Goal: Transaction & Acquisition: Book appointment/travel/reservation

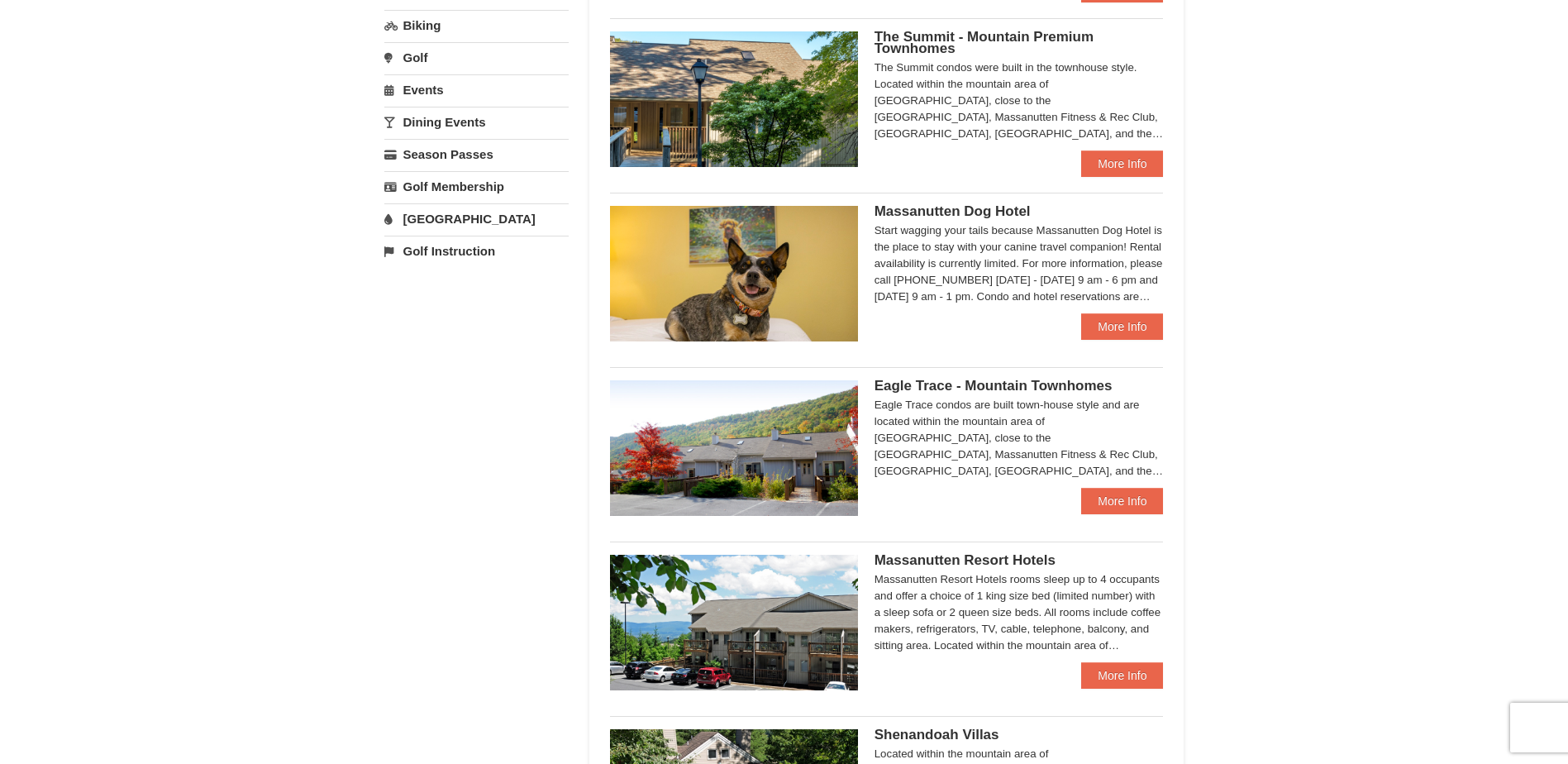
scroll to position [579, 0]
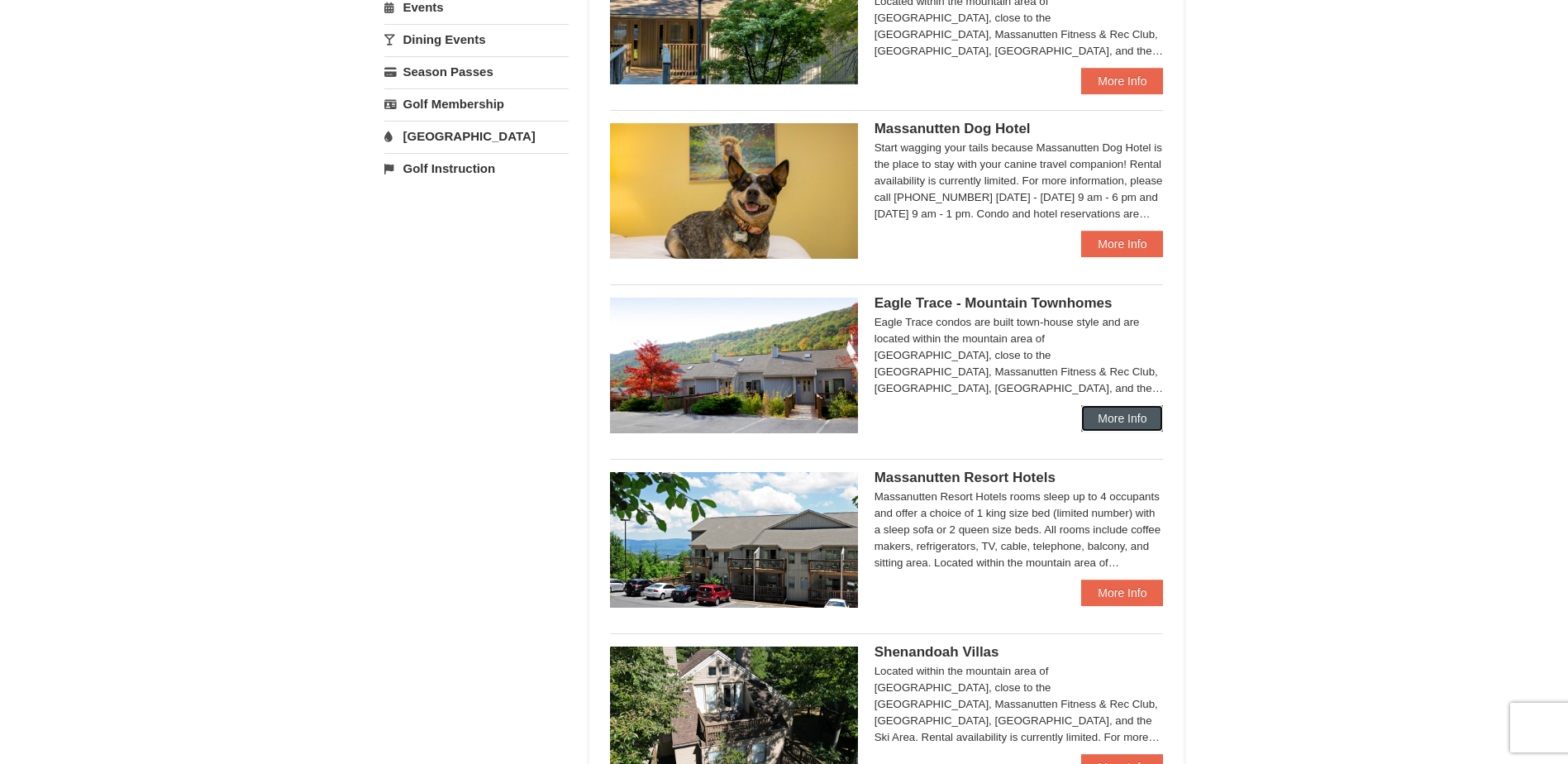
click at [1124, 421] on link "More Info" at bounding box center [1122, 418] width 82 height 26
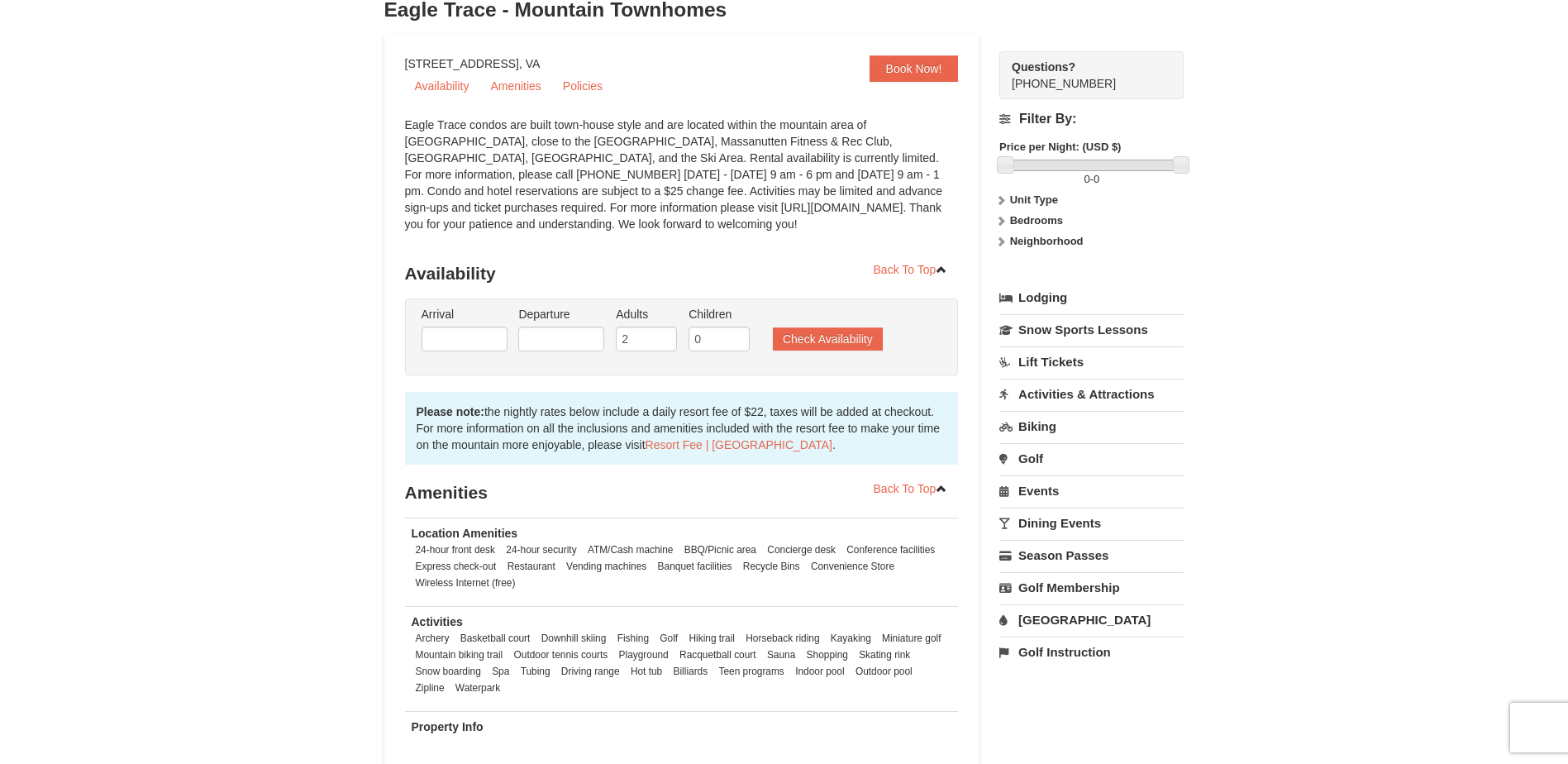
scroll to position [165, 0]
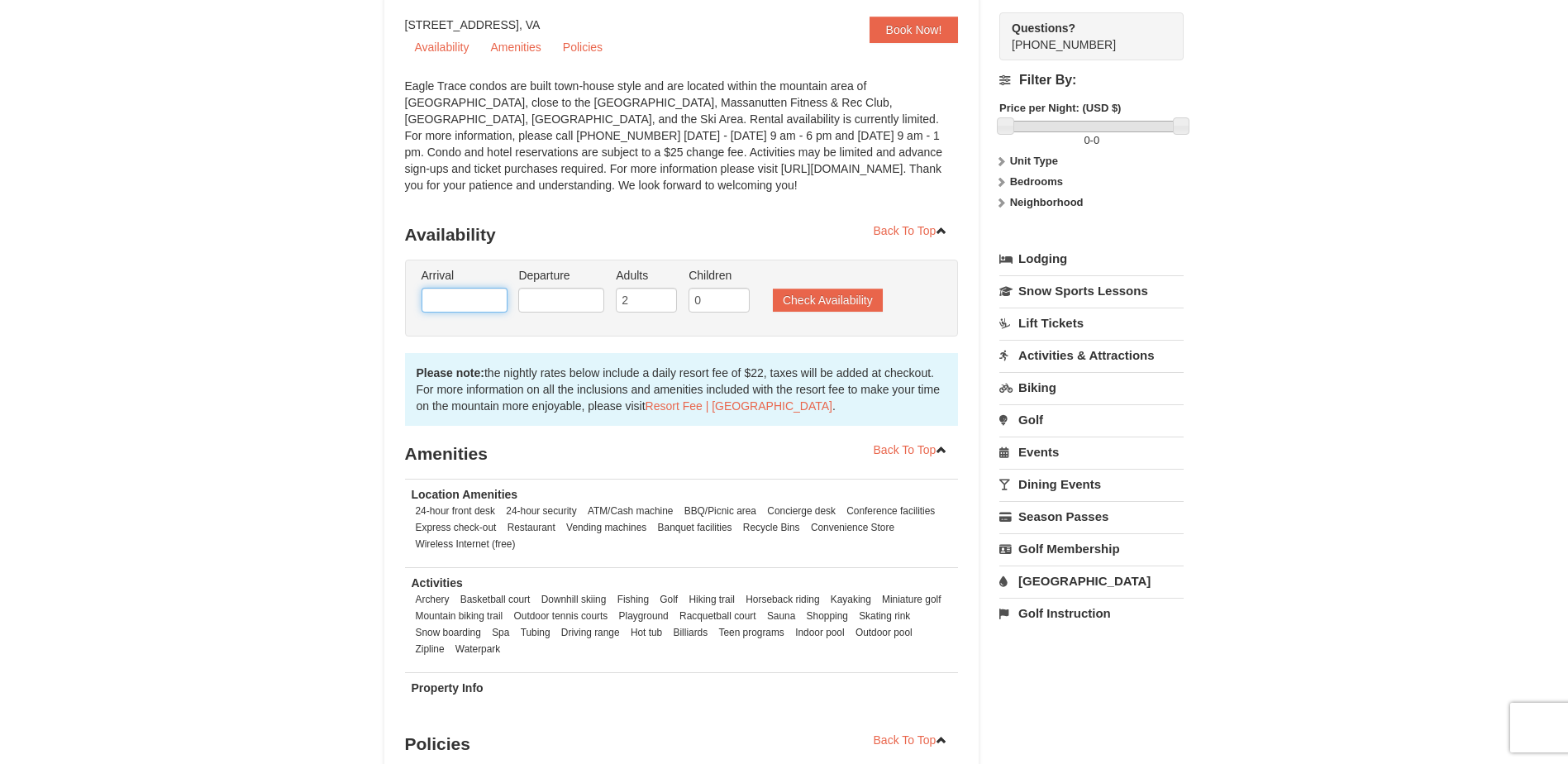
click at [488, 301] on input "text" at bounding box center [464, 299] width 86 height 25
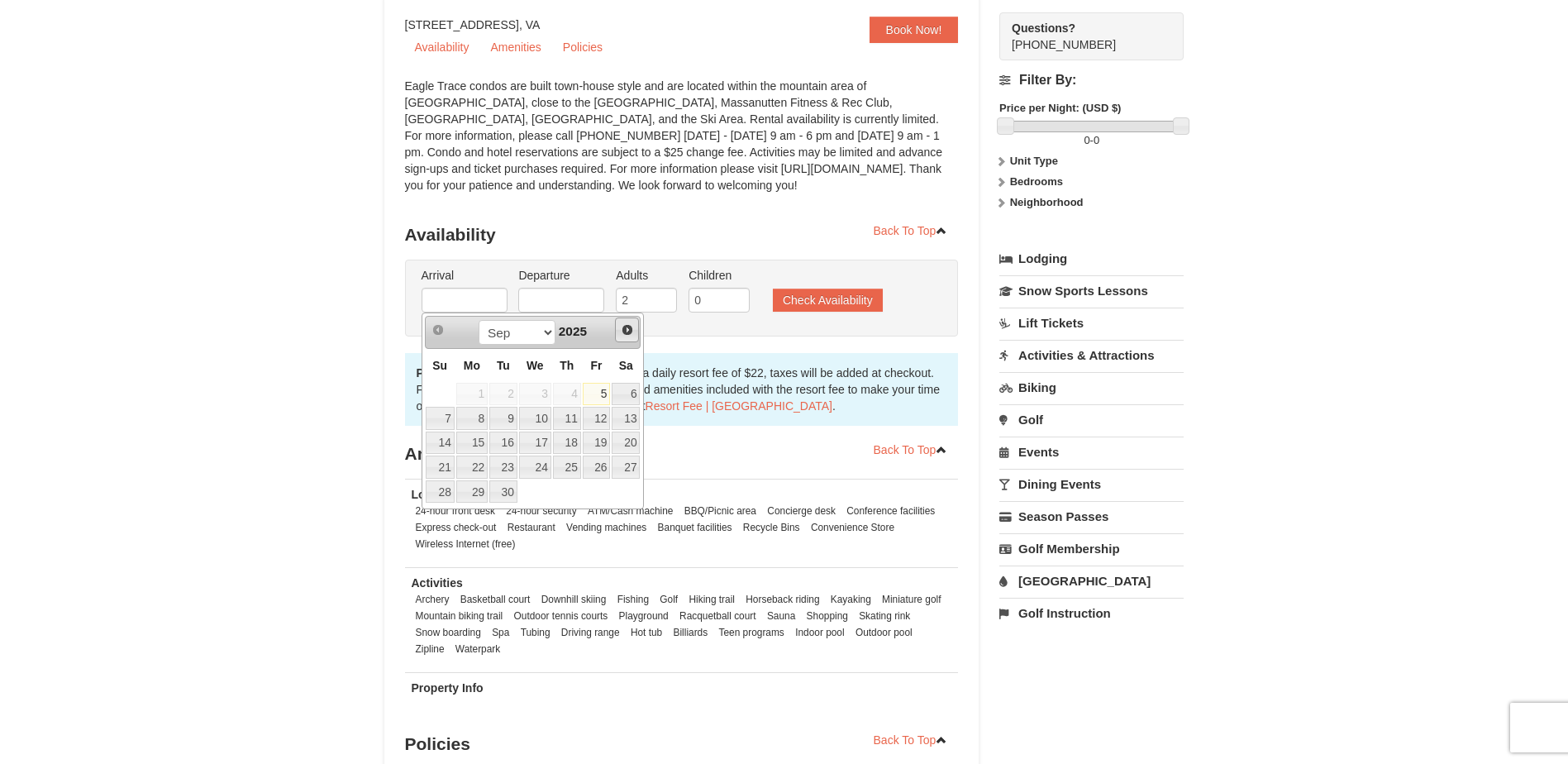
click at [626, 329] on span "Next" at bounding box center [627, 330] width 14 height 14
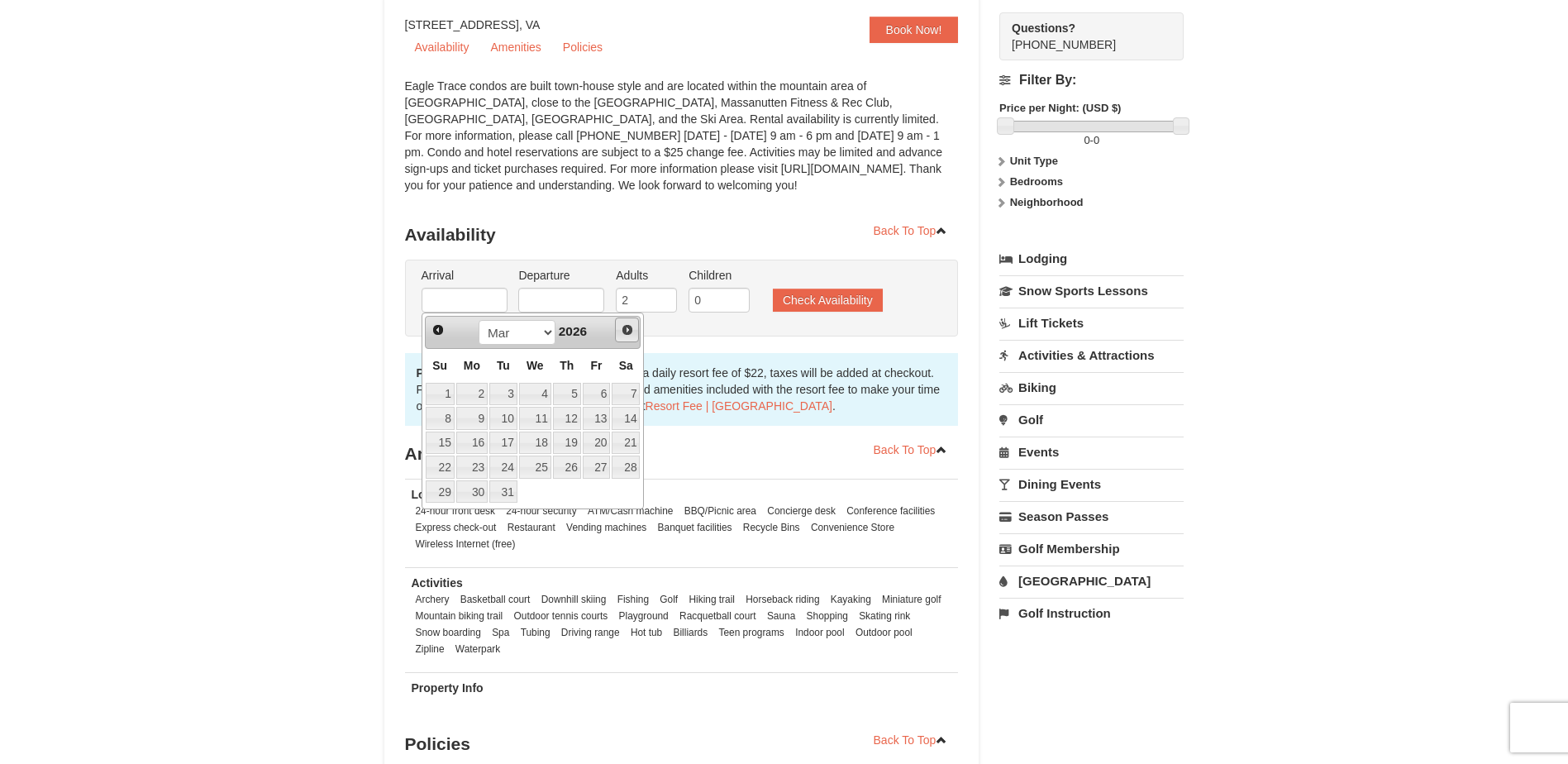
click at [626, 329] on span "Next" at bounding box center [627, 330] width 14 height 14
click at [443, 468] on link "21" at bounding box center [440, 466] width 29 height 23
type input "[DATE]"
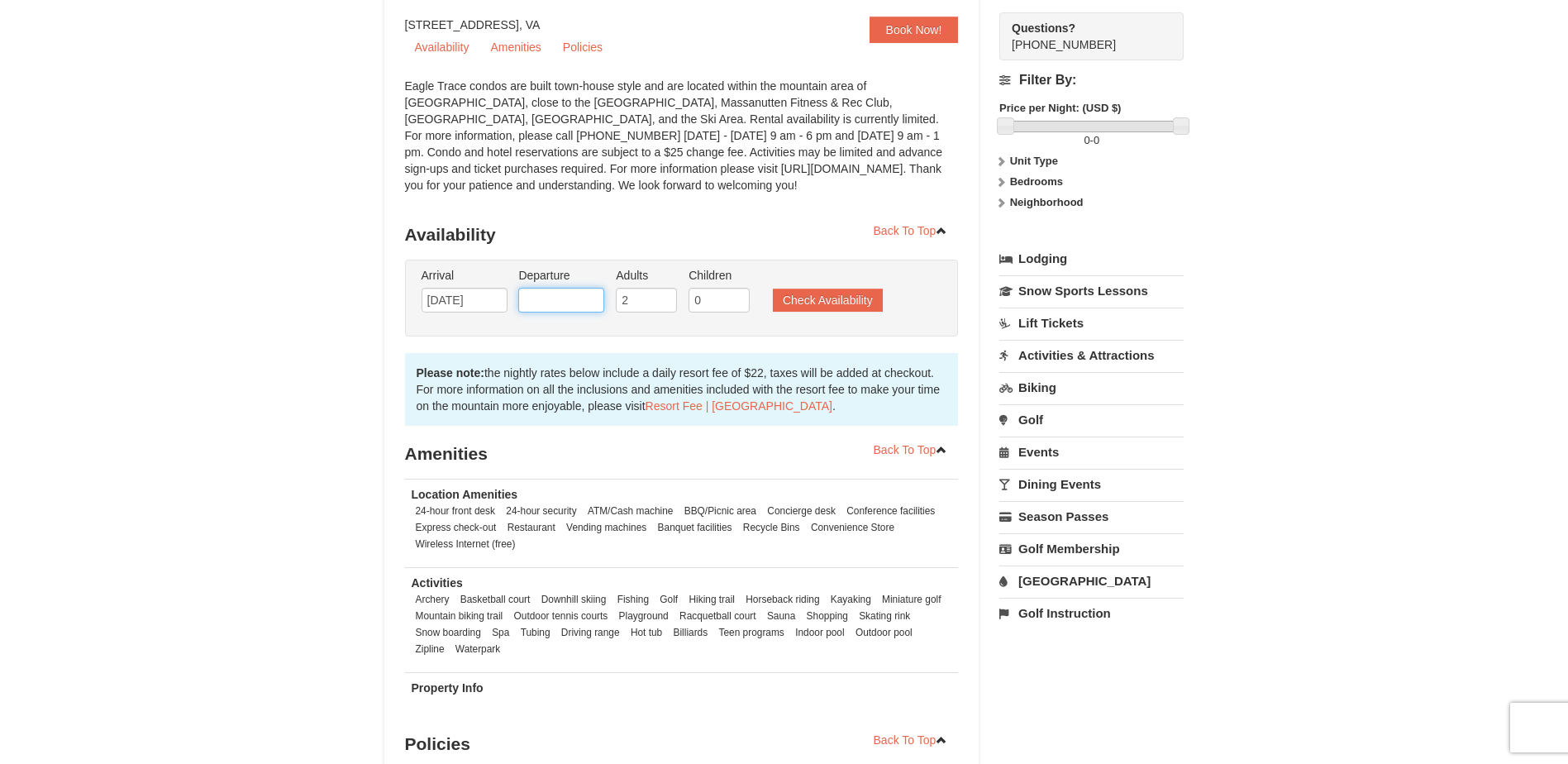
click at [568, 306] on input "text" at bounding box center [561, 299] width 86 height 25
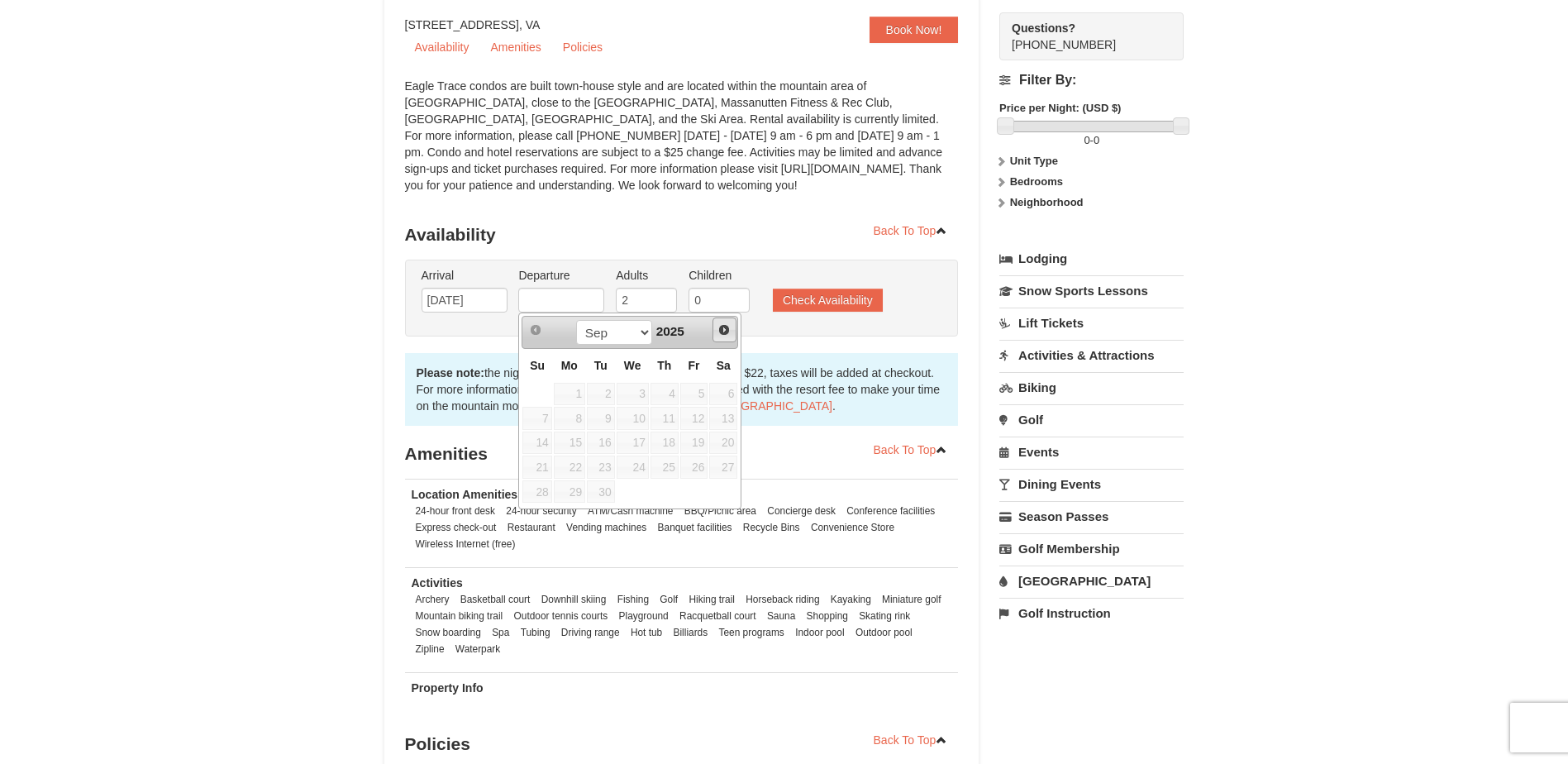
click at [728, 332] on span "Next" at bounding box center [725, 330] width 14 height 14
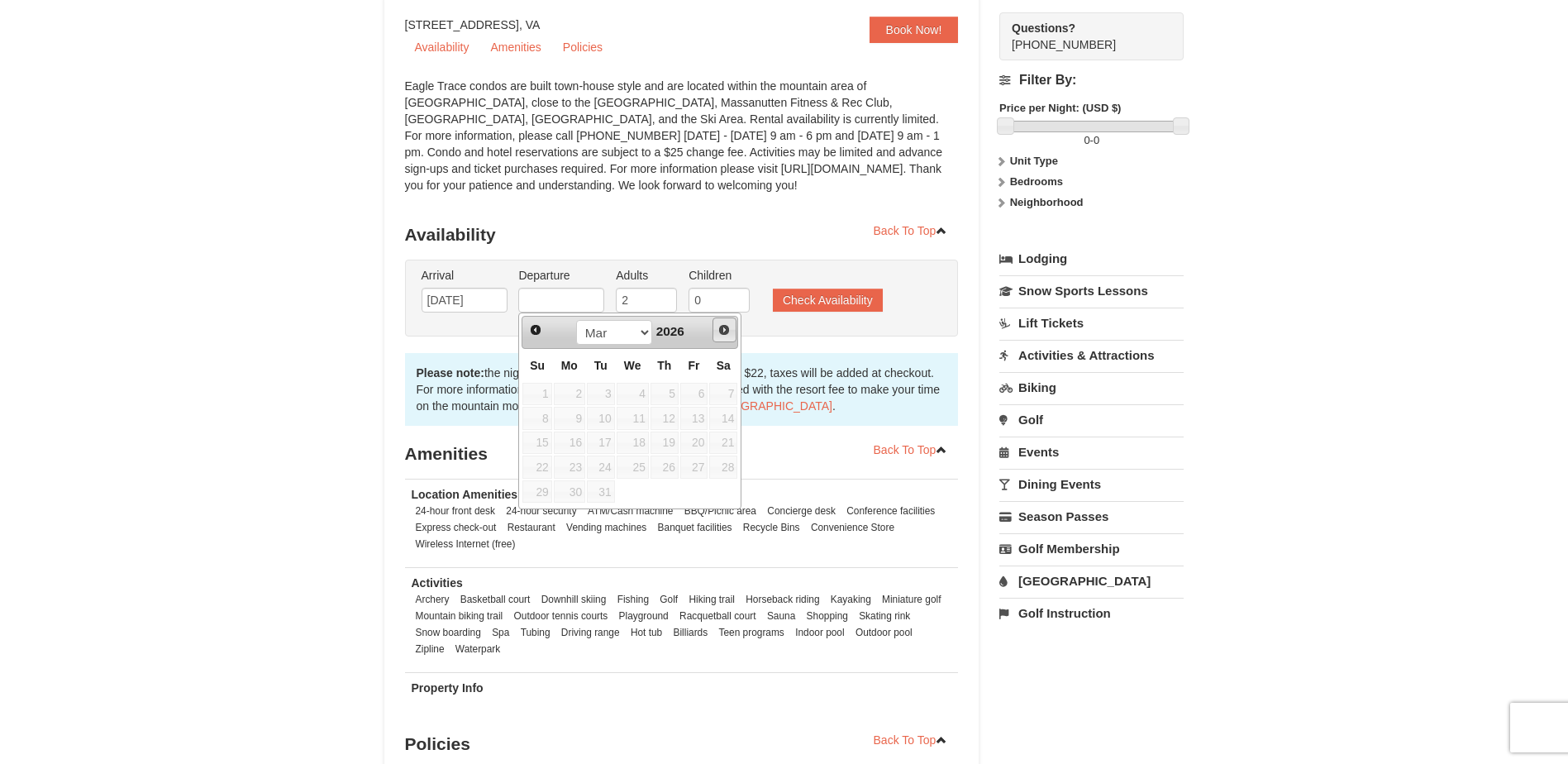
click at [728, 332] on span "Next" at bounding box center [725, 330] width 14 height 14
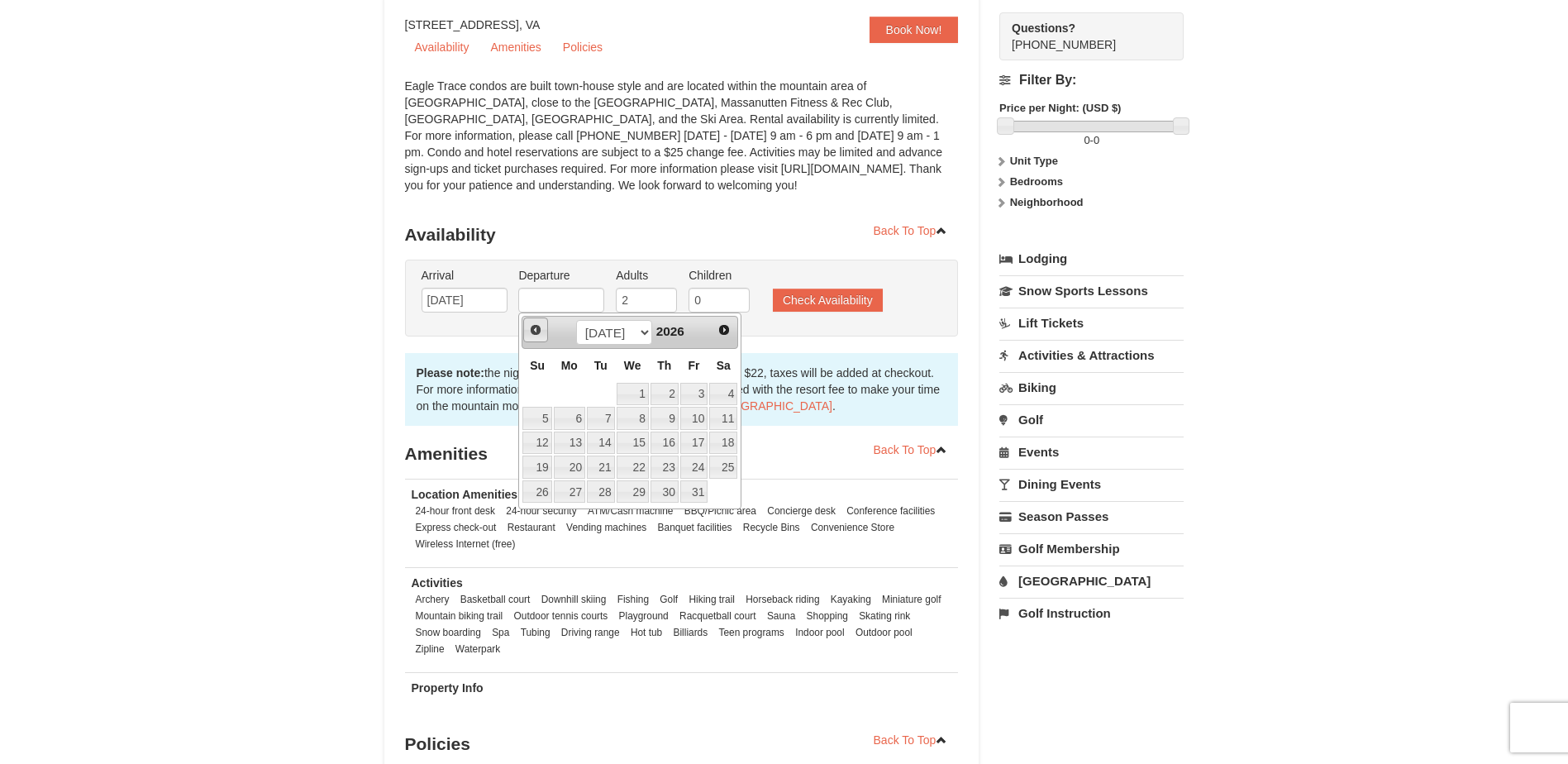
click at [538, 330] on span "Prev" at bounding box center [536, 330] width 14 height 14
click at [538, 495] on link "28" at bounding box center [537, 492] width 29 height 23
type input "[DATE]"
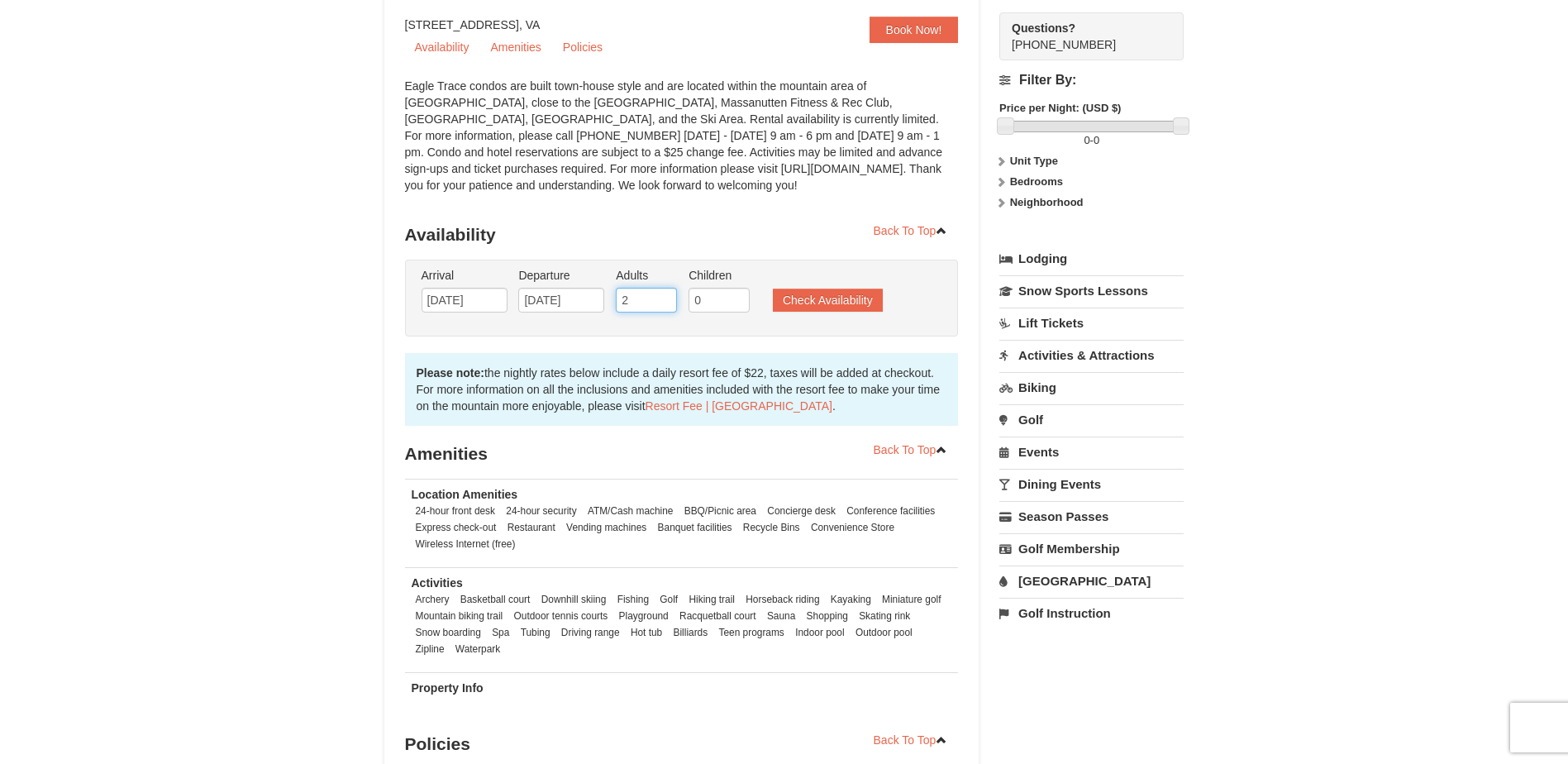
click at [649, 305] on input "2" at bounding box center [647, 299] width 61 height 25
type input "2"
type input "4"
click at [718, 302] on input "0" at bounding box center [719, 299] width 61 height 25
type input "2"
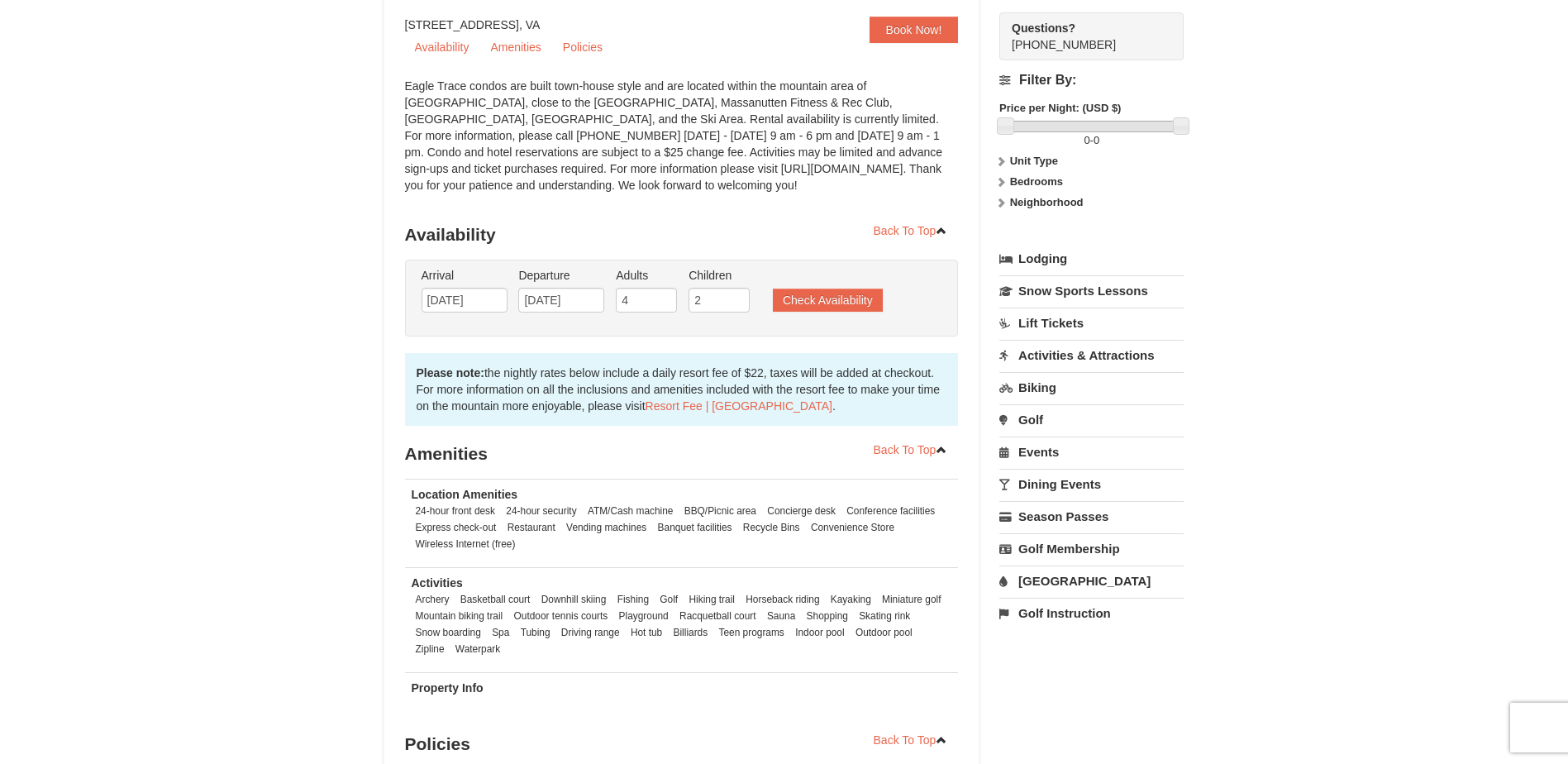
click at [847, 313] on ul "Arrival Please format dates MM/DD/YYYY Please format dates MM/DD/YYYY 06/21/202…" at bounding box center [674, 293] width 512 height 53
click at [847, 307] on button "Check Availability" at bounding box center [828, 299] width 110 height 23
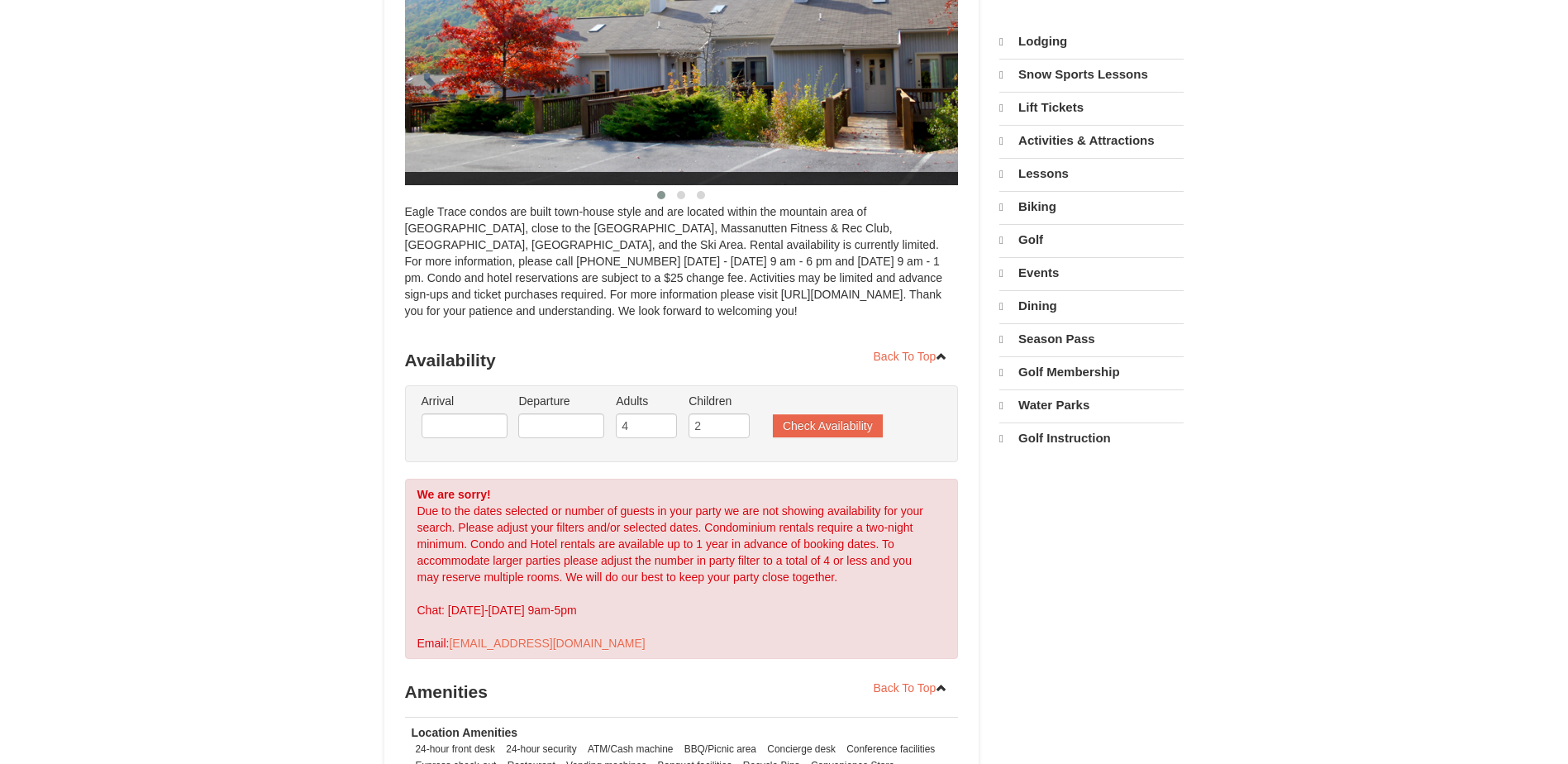
scroll to position [368, 0]
select select "9"
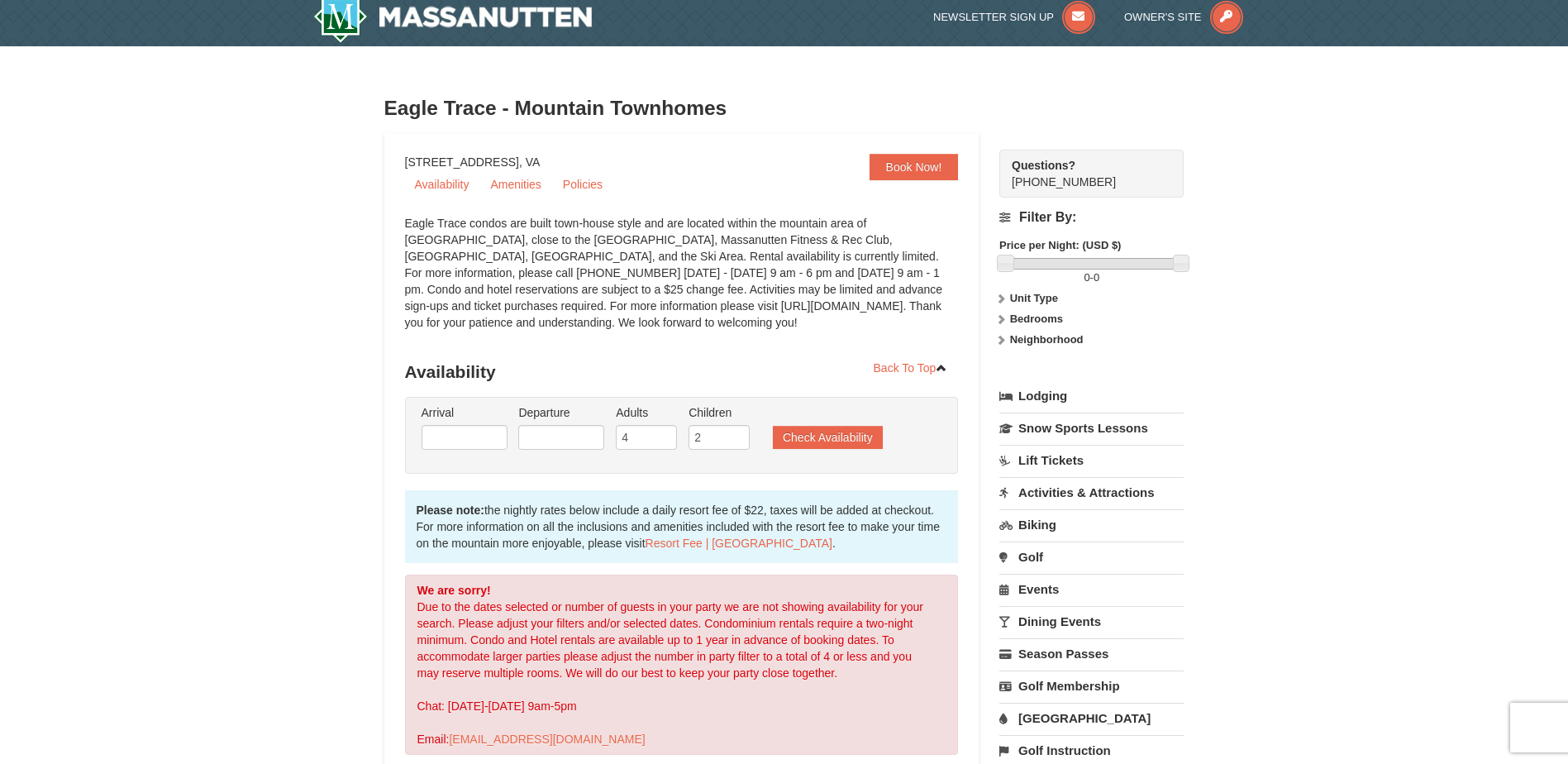
scroll to position [0, 0]
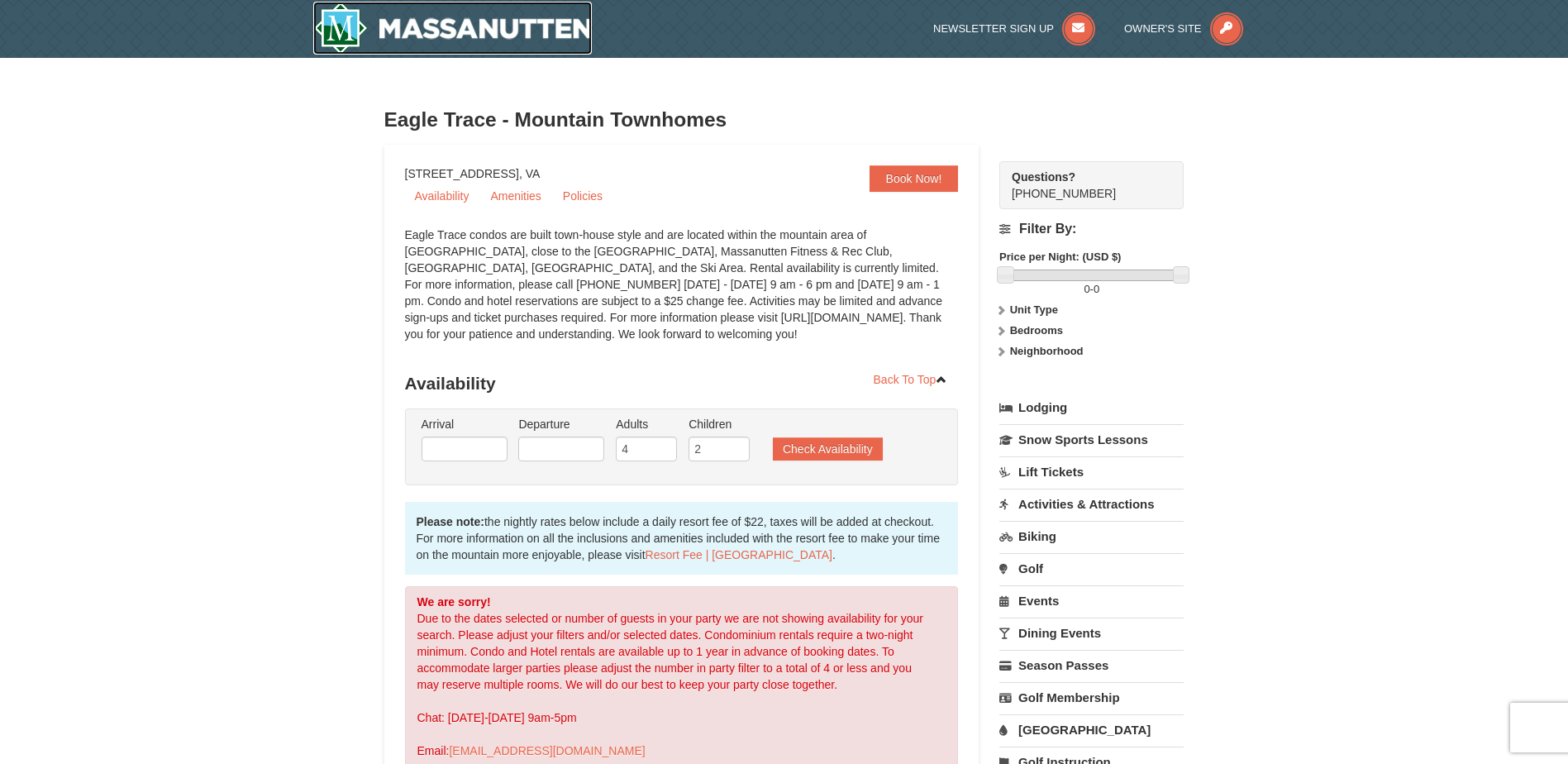
click at [337, 28] on img at bounding box center [453, 28] width 280 height 53
